Goal: Task Accomplishment & Management: Manage account settings

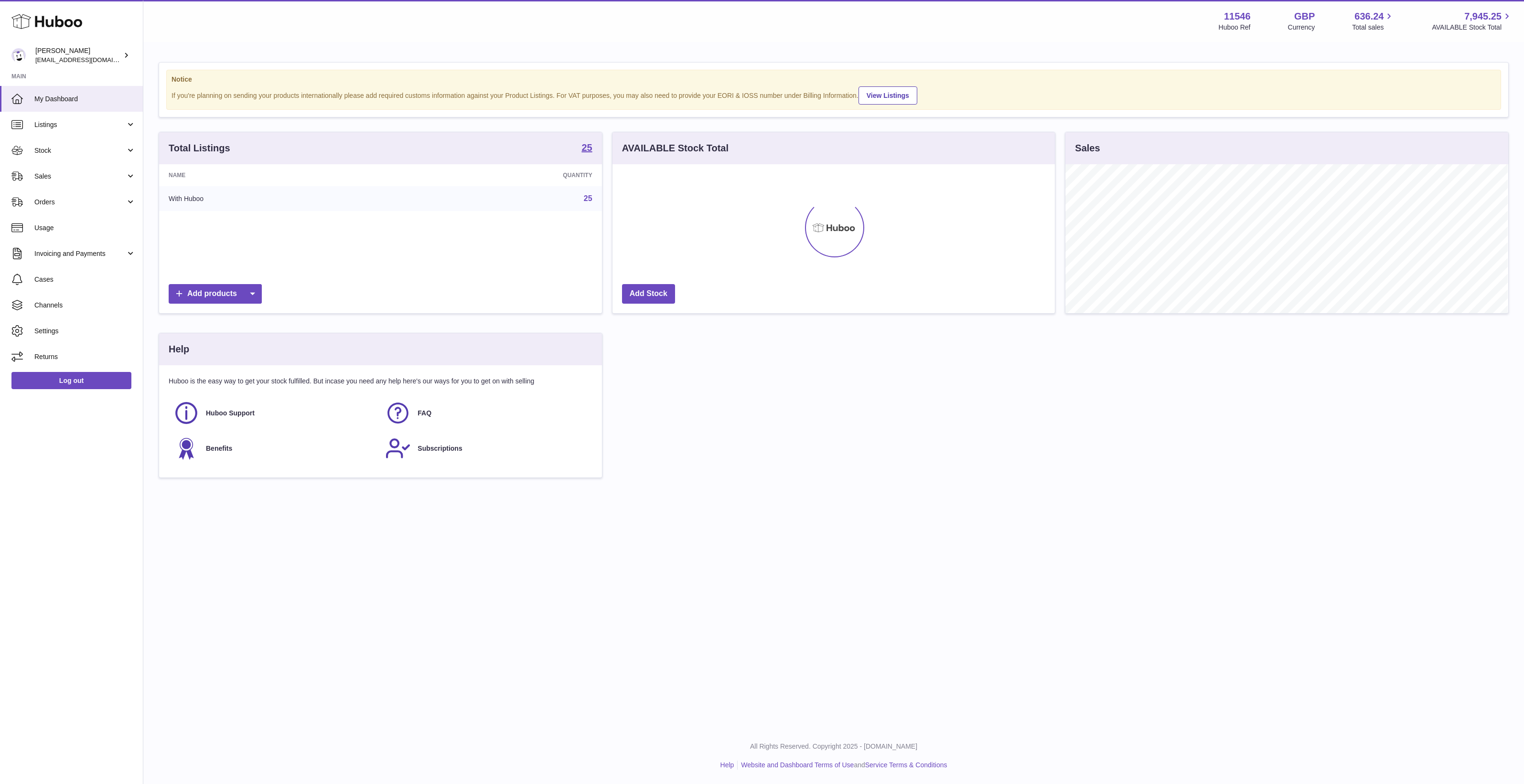
scroll to position [149, 442]
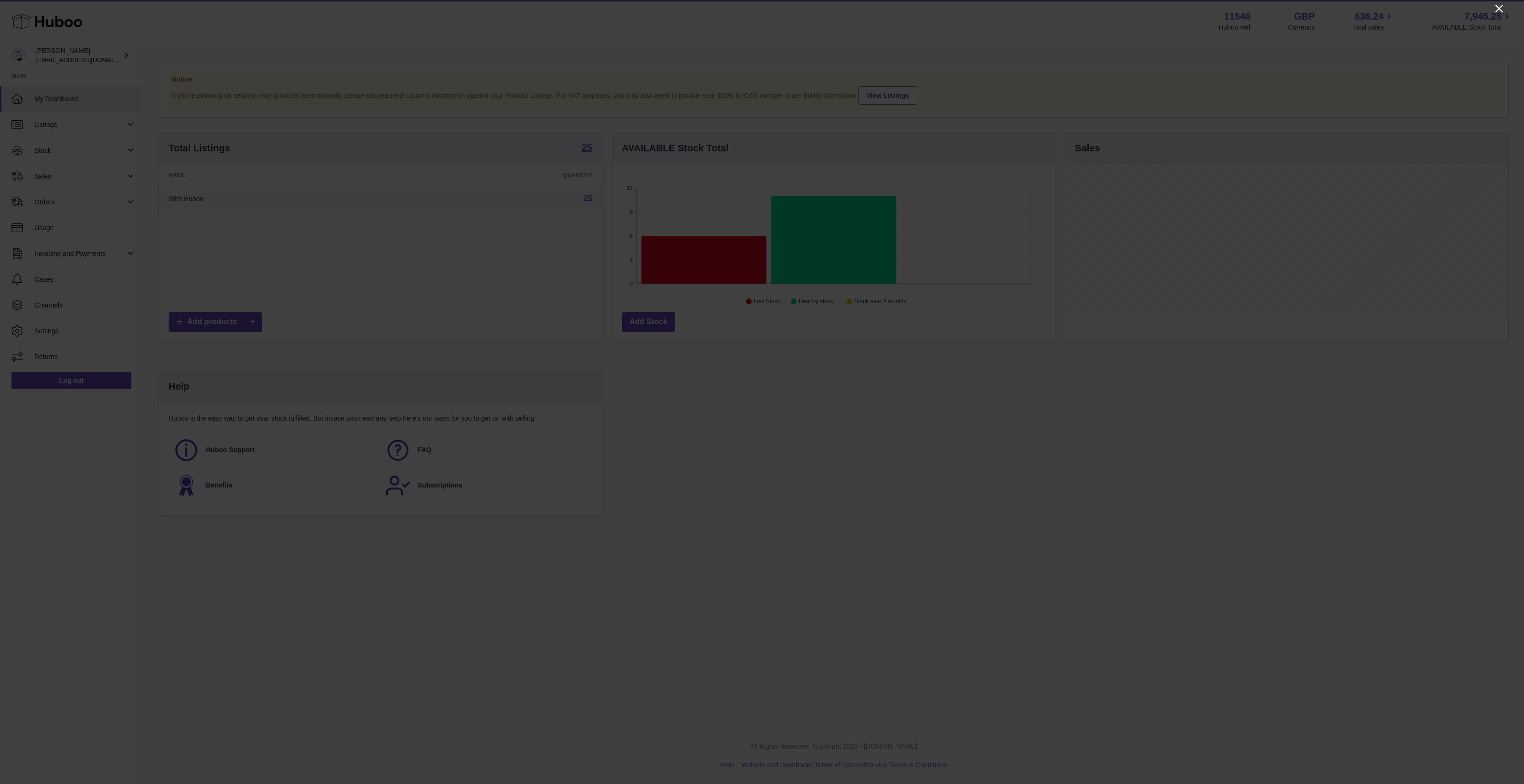
click at [1496, 11] on icon "Close" at bounding box center [1499, 8] width 7 height 7
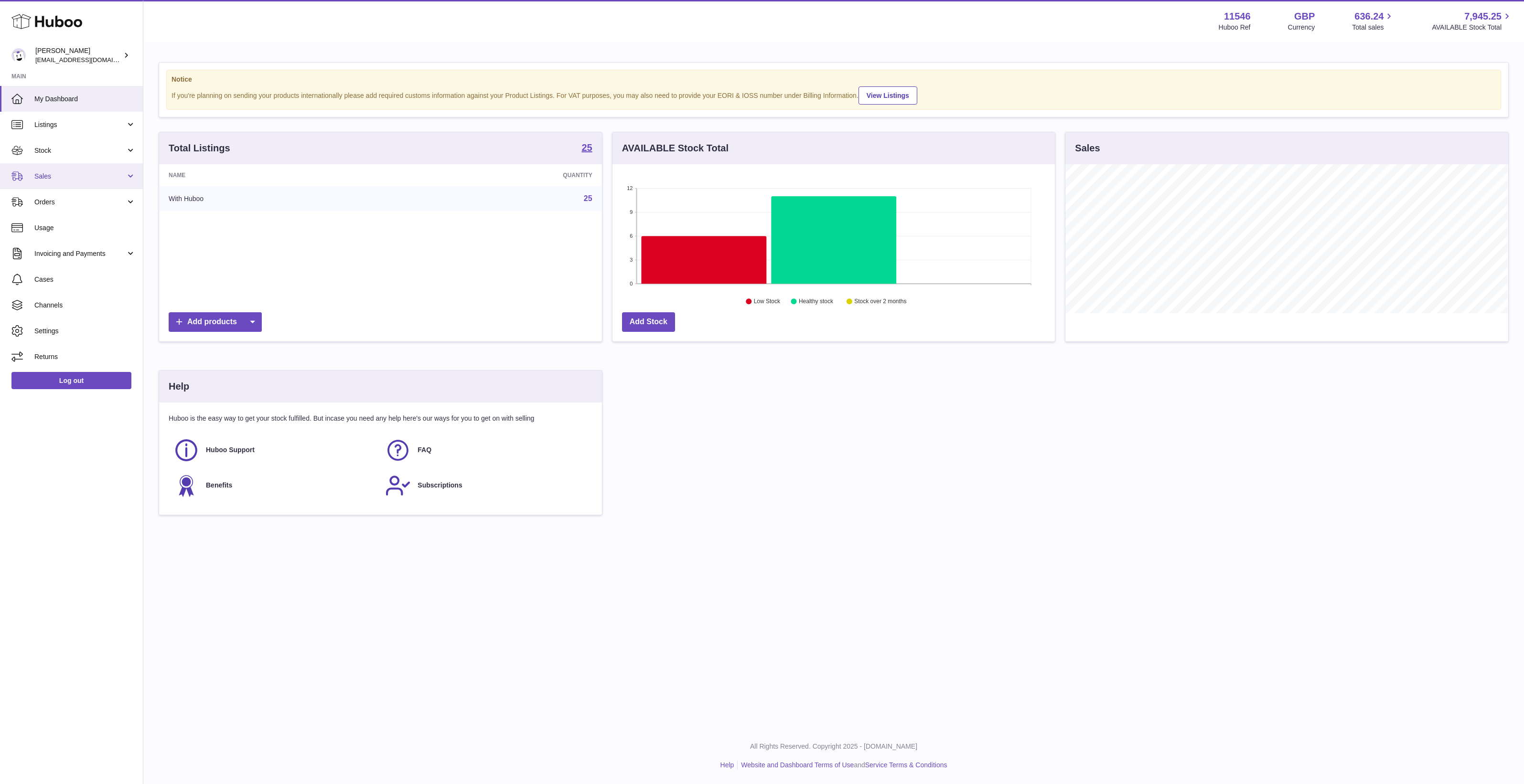
click at [78, 166] on link "Sales" at bounding box center [72, 176] width 143 height 26
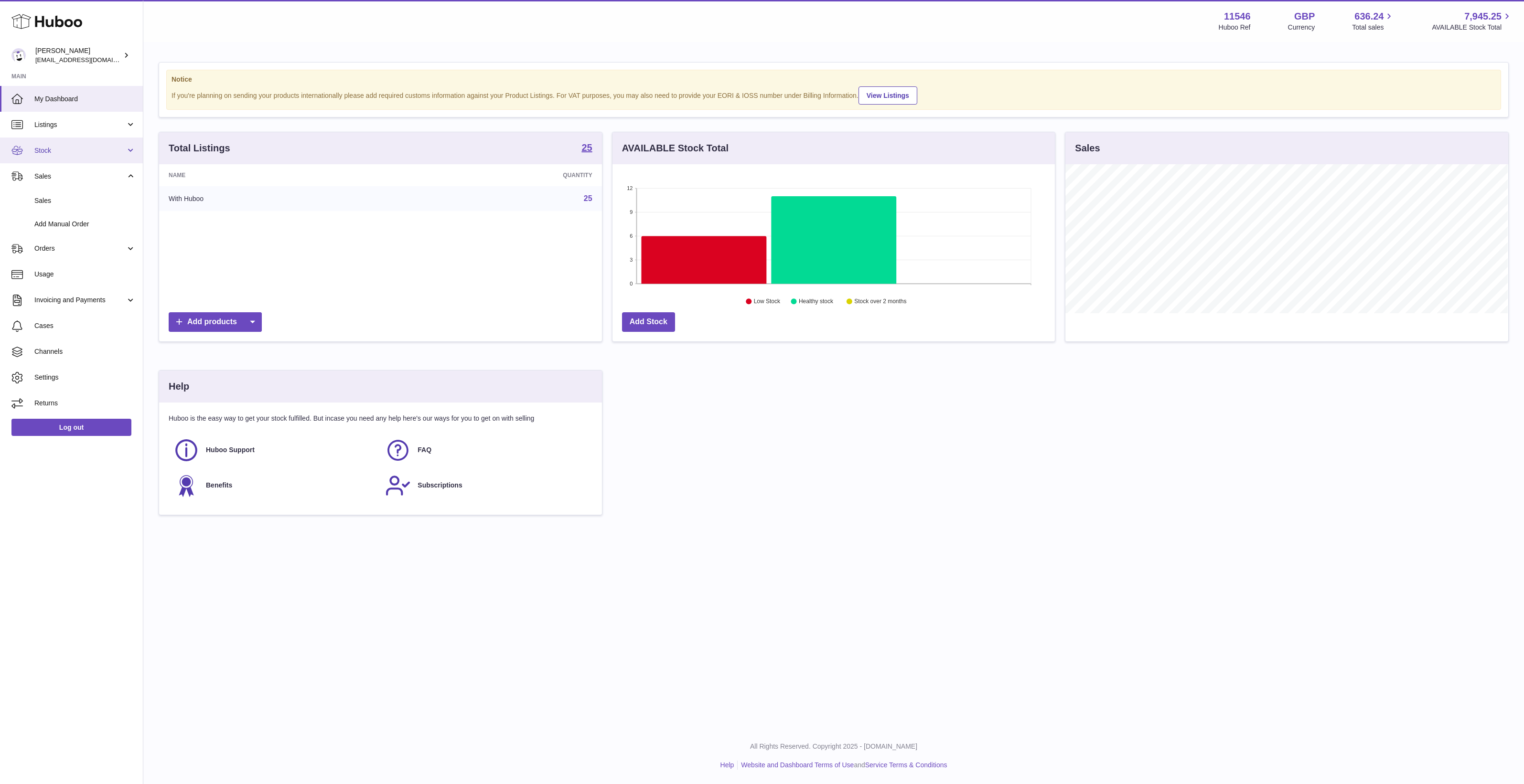
click at [80, 155] on link "Stock" at bounding box center [72, 150] width 143 height 26
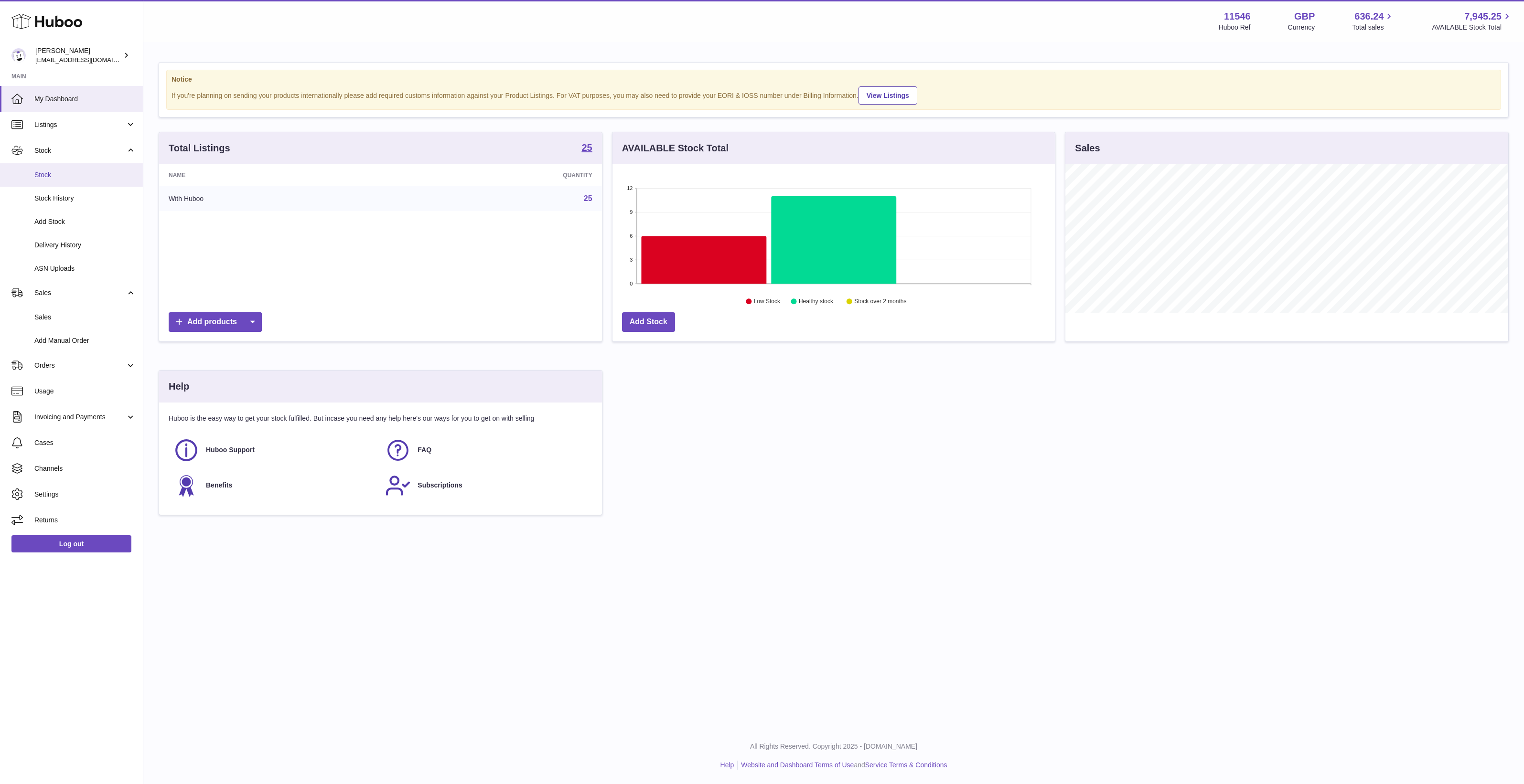
click at [78, 173] on span "Stock" at bounding box center [85, 175] width 101 height 9
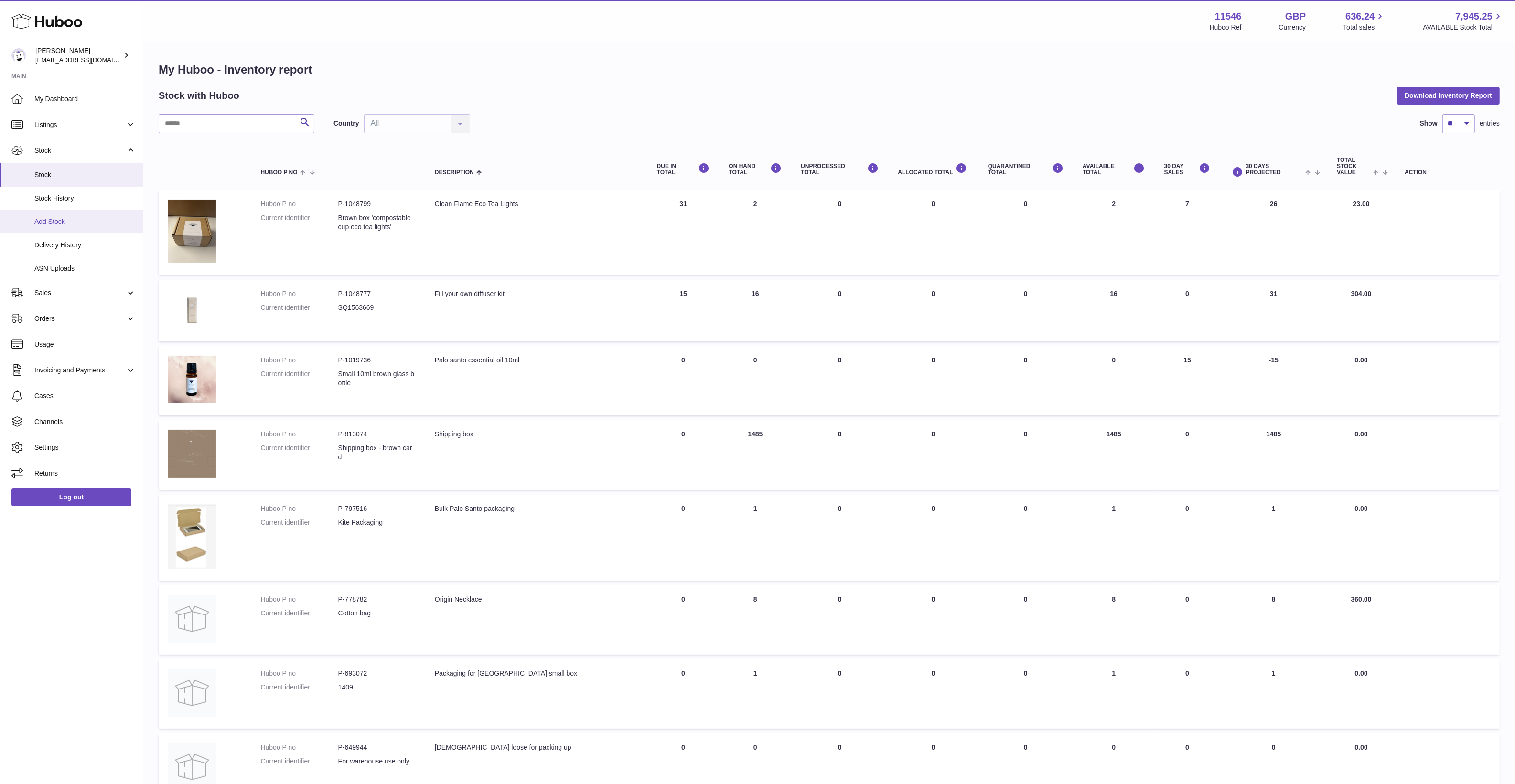
click at [60, 227] on link "Add Stock" at bounding box center [72, 221] width 143 height 23
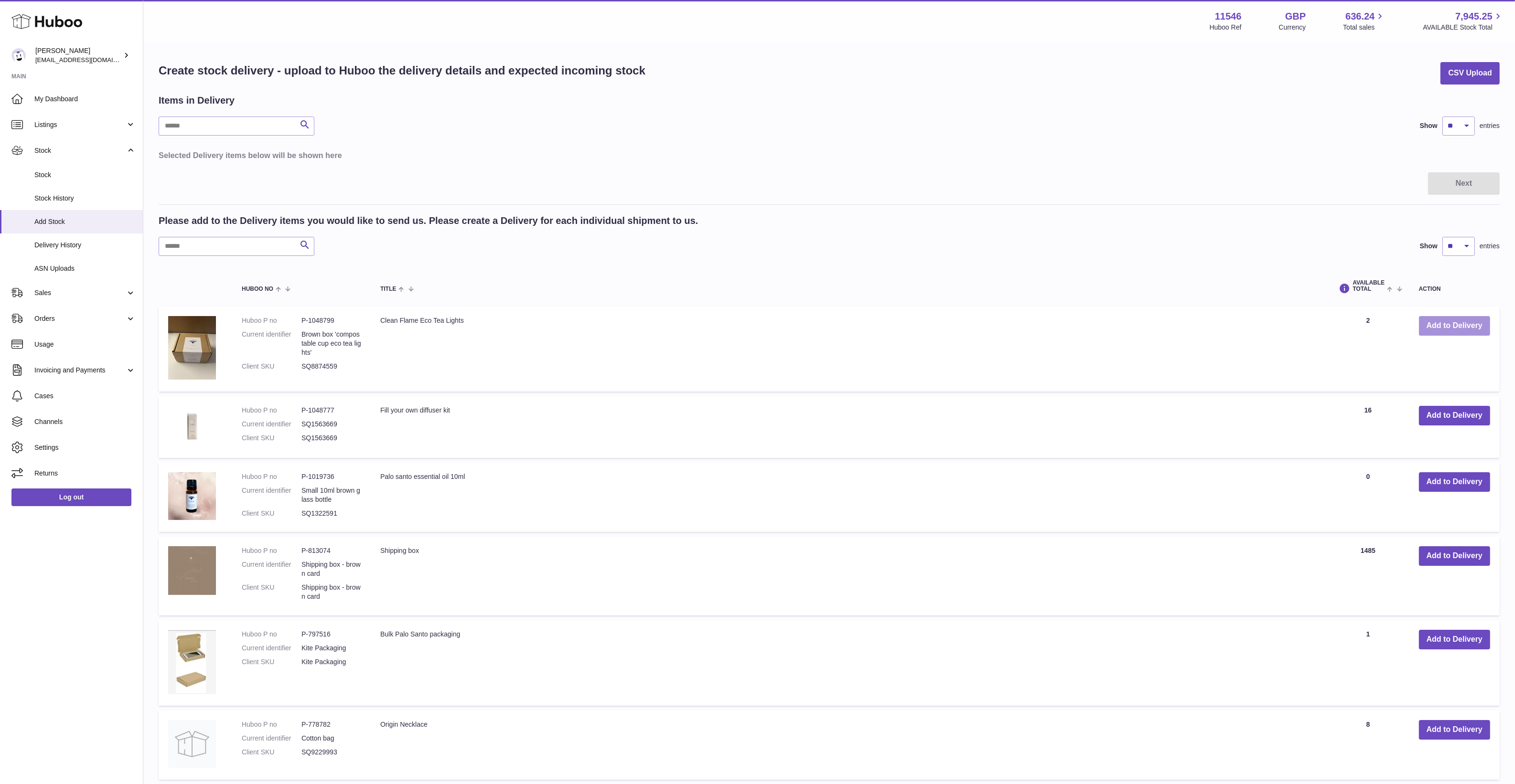
click at [1458, 333] on button "Add to Delivery" at bounding box center [1455, 326] width 72 height 19
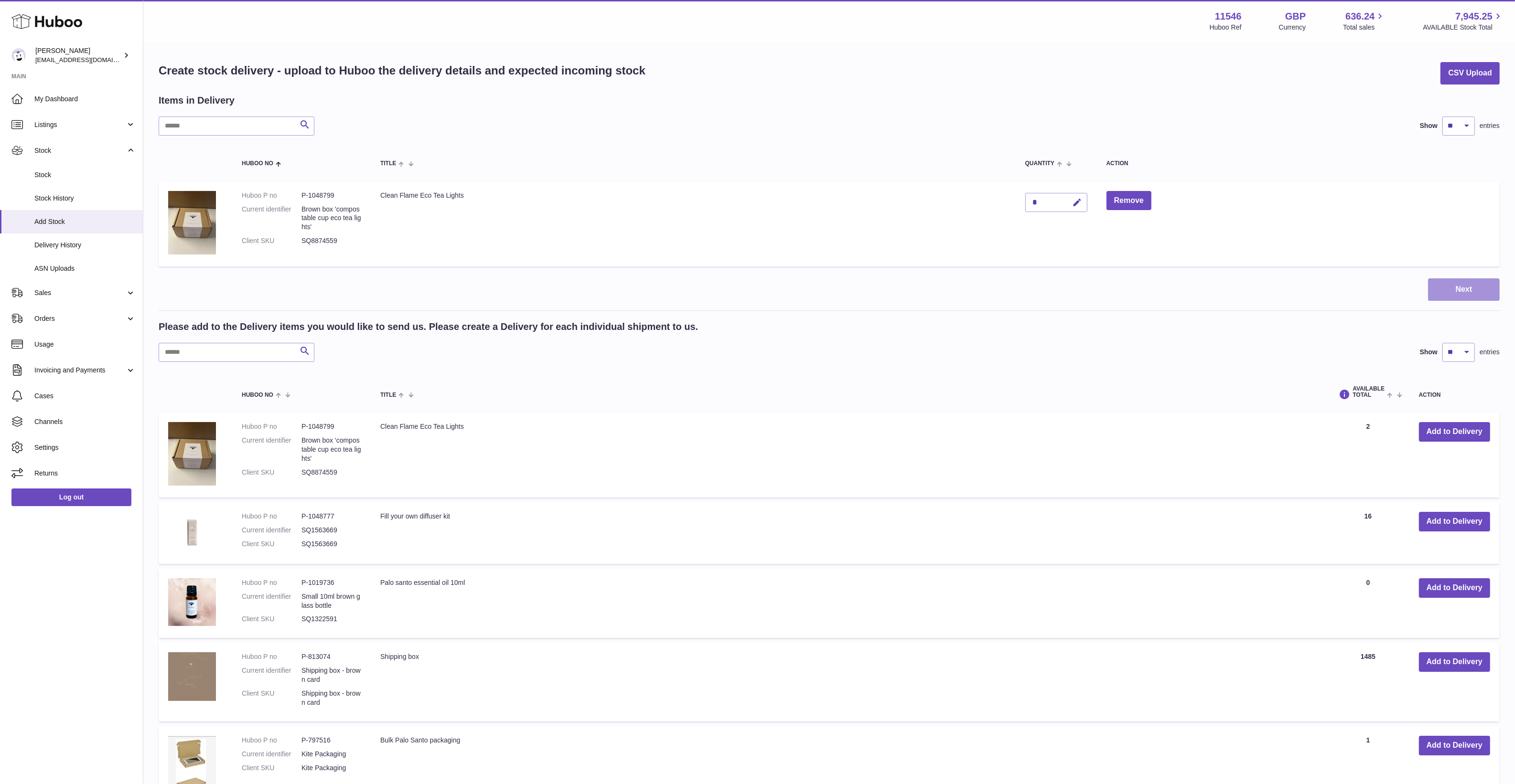
click at [1441, 286] on button "Next" at bounding box center [1464, 290] width 72 height 22
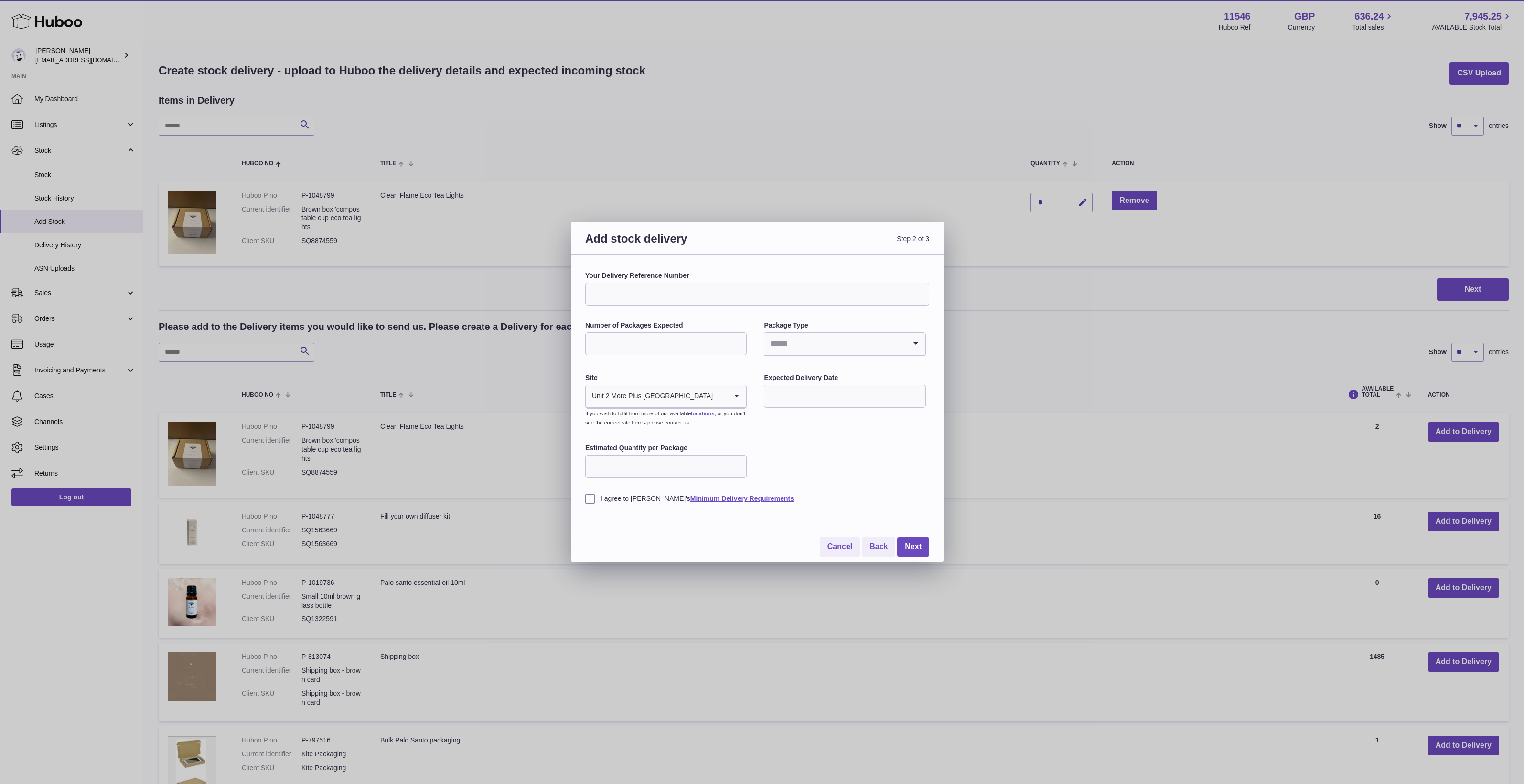
click at [774, 456] on div "Your Delivery Reference Number Number of Packages Expected Package Type Loading…" at bounding box center [758, 387] width 344 height 232
click at [825, 545] on link "Cancel" at bounding box center [840, 547] width 40 height 19
